Goal: Navigation & Orientation: Find specific page/section

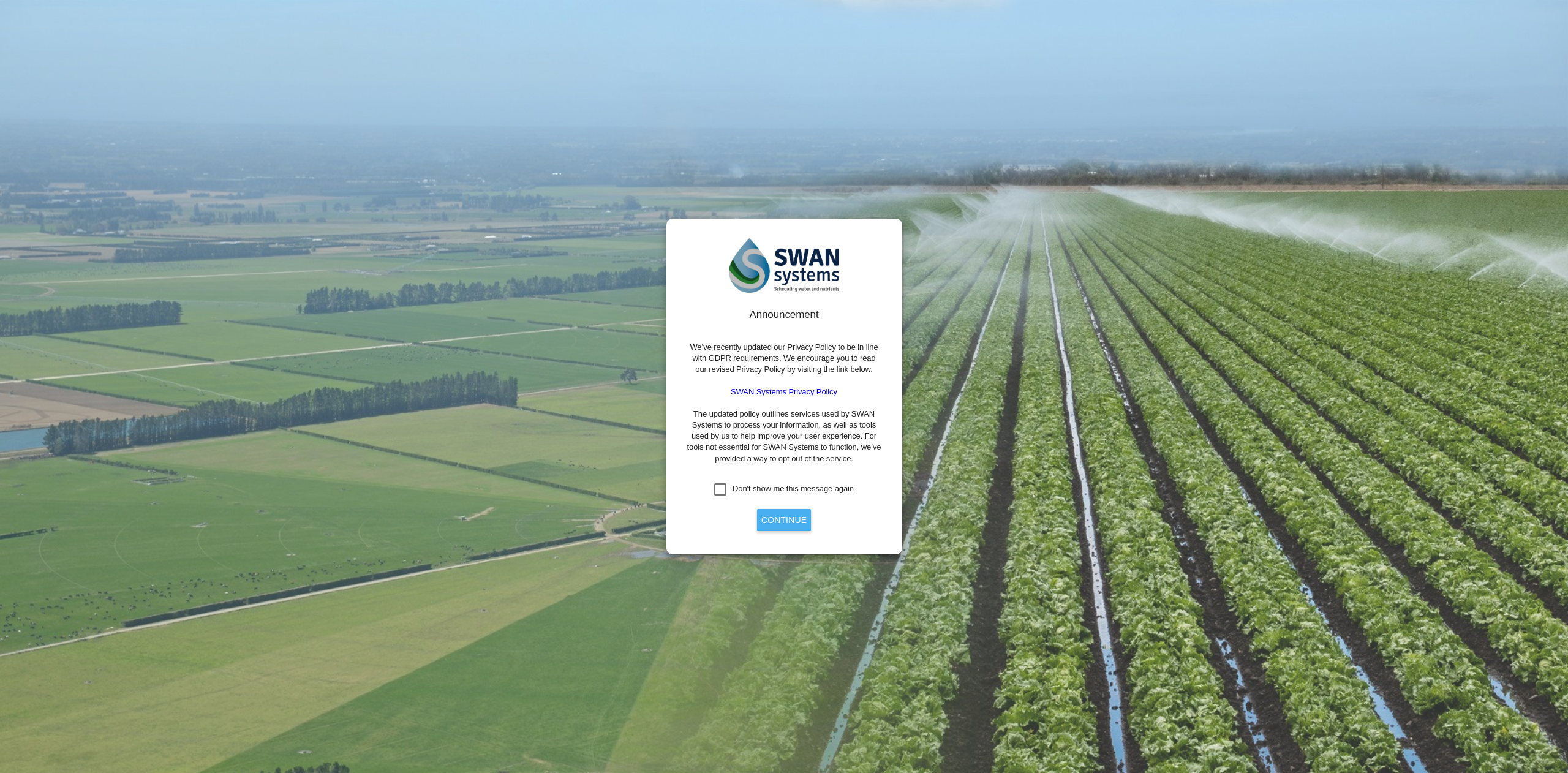
click at [780, 516] on button "Continue" at bounding box center [784, 520] width 54 height 22
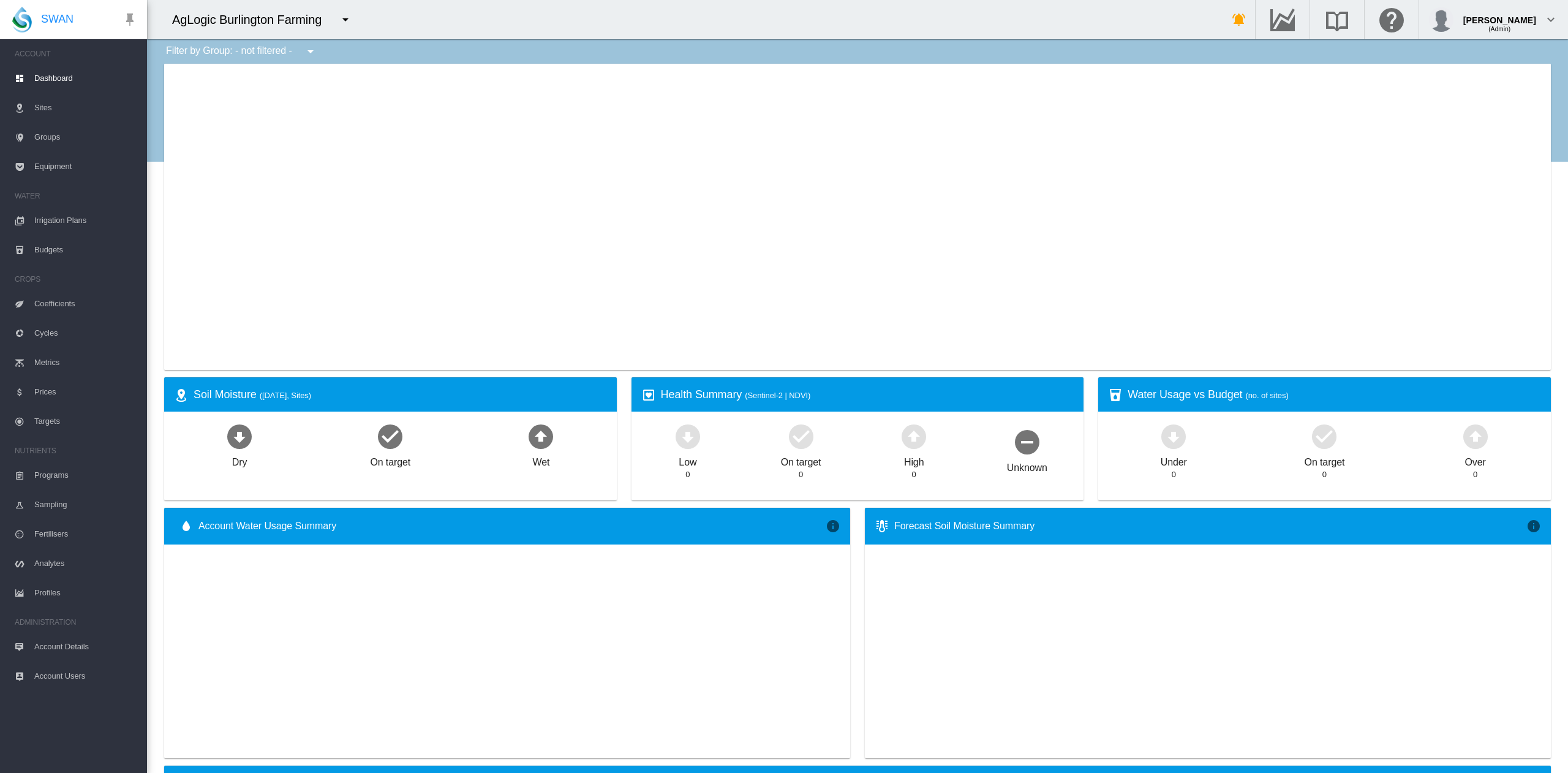
type input "**********"
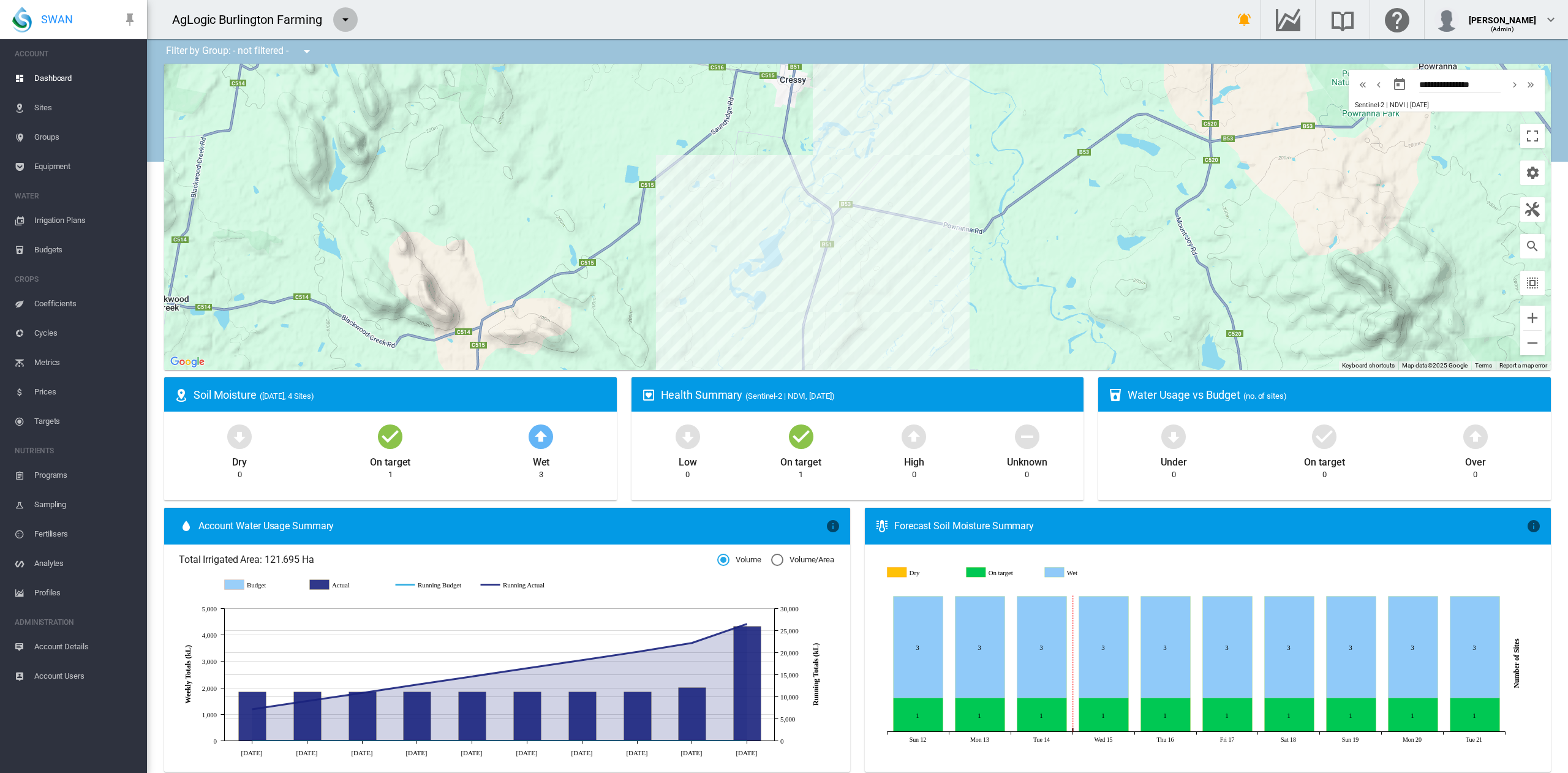
click at [341, 10] on button "button" at bounding box center [345, 19] width 25 height 25
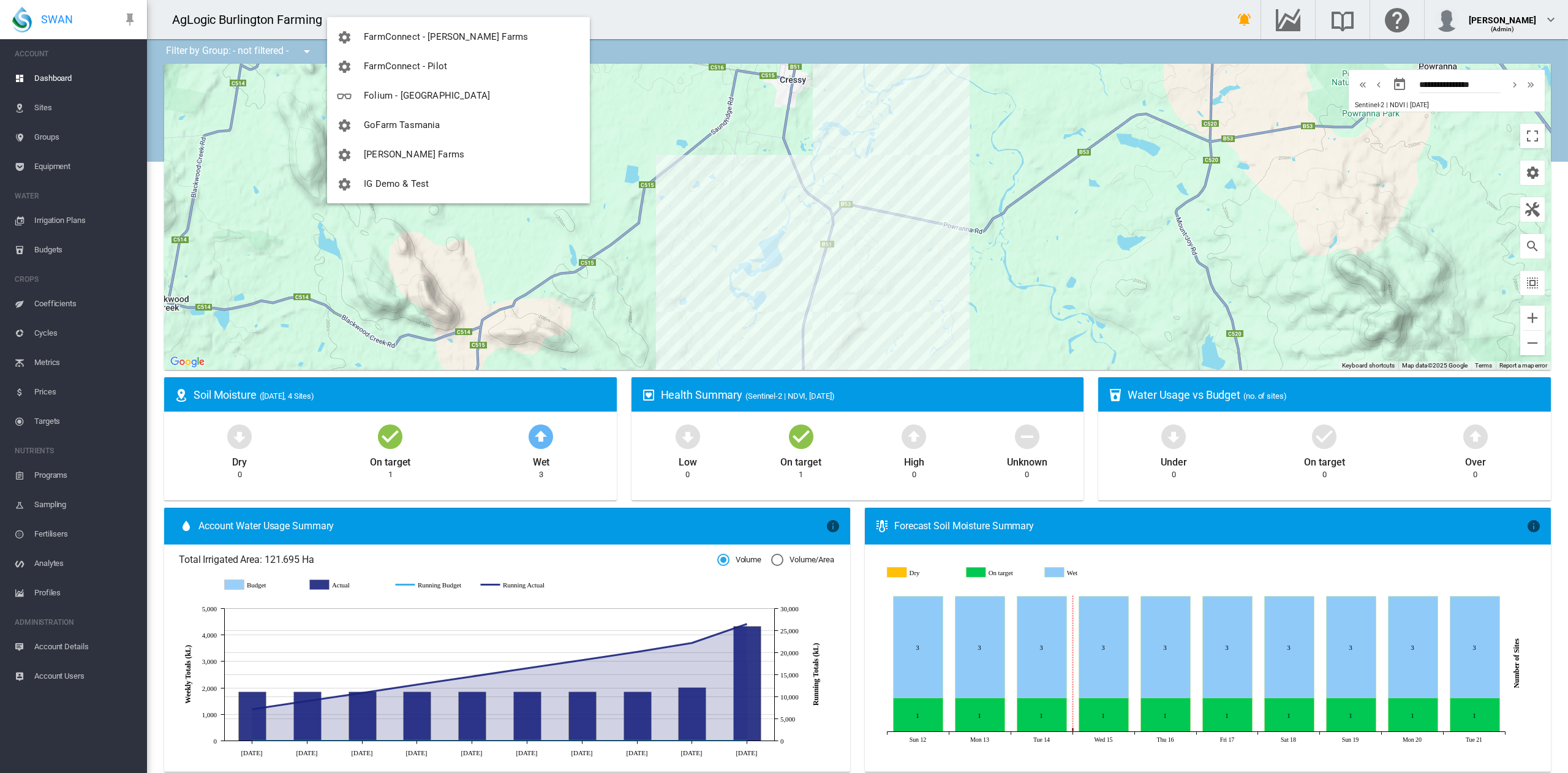
scroll to position [319, 0]
click at [464, 179] on button "Koganei Country Club" at bounding box center [459, 189] width 263 height 29
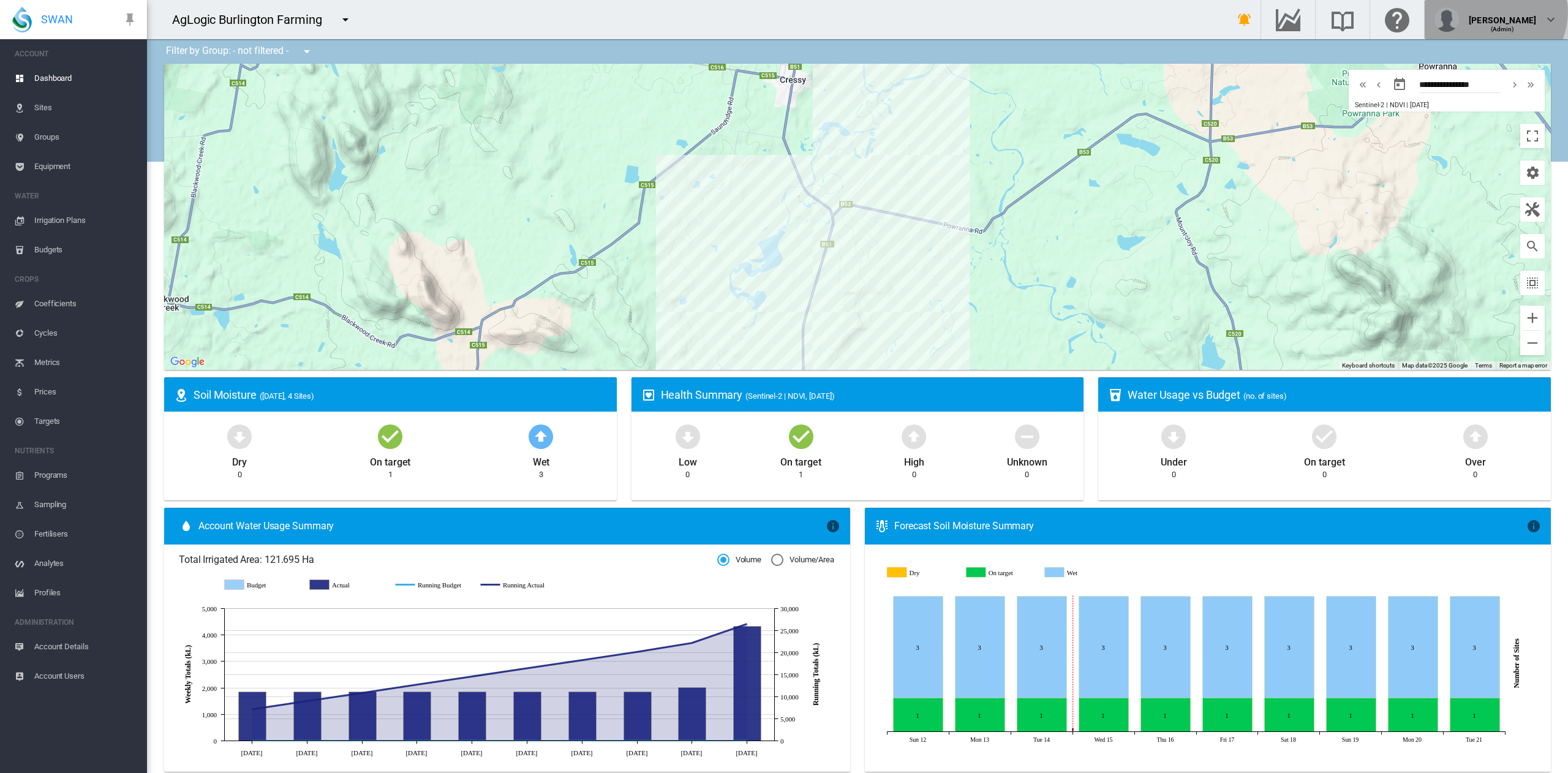
click at [1525, 12] on div "[PERSON_NAME]" at bounding box center [1503, 15] width 67 height 12
click at [1505, 95] on button "Logout" at bounding box center [1505, 89] width 118 height 19
